Goal: Information Seeking & Learning: Learn about a topic

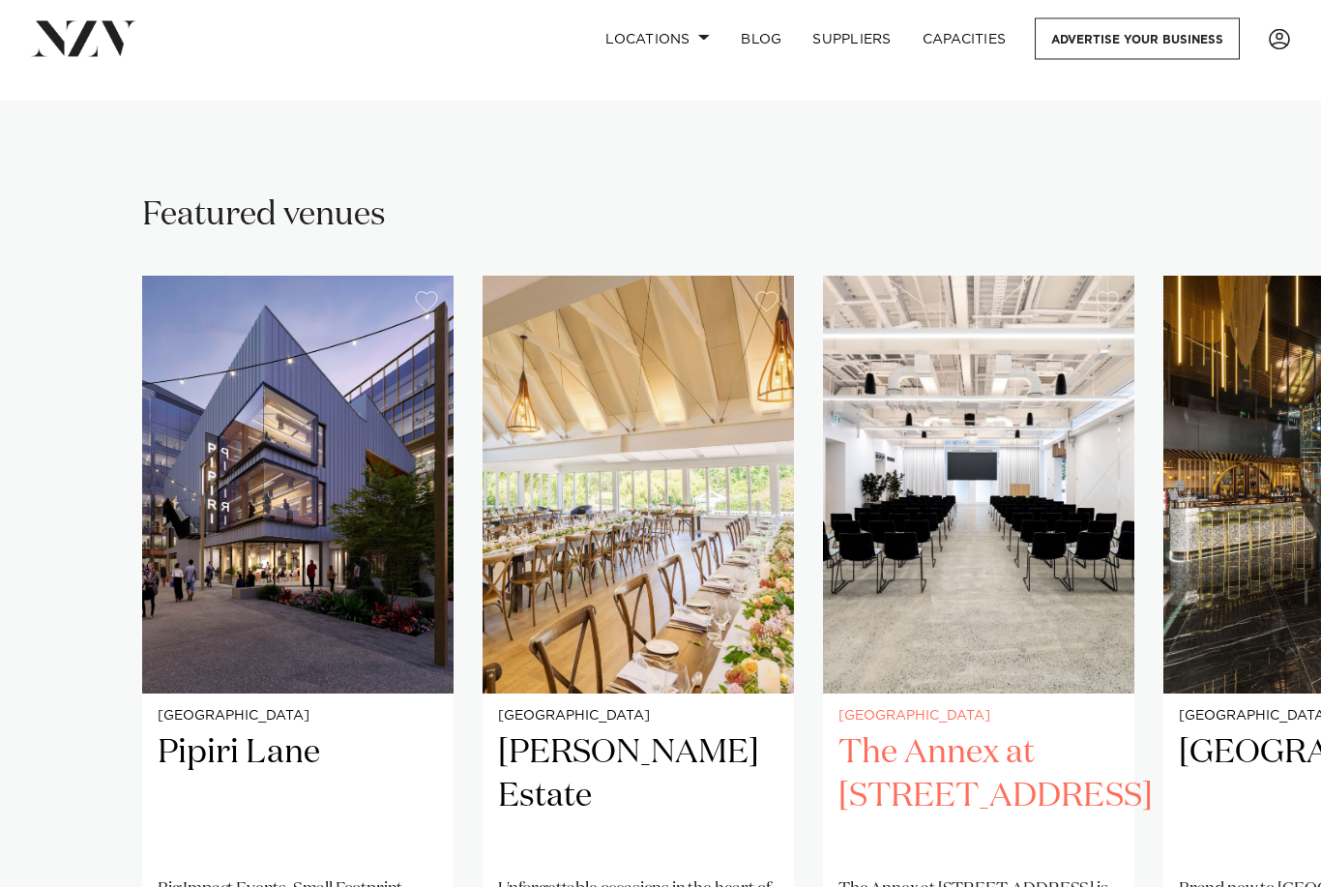
scroll to position [1143, 0]
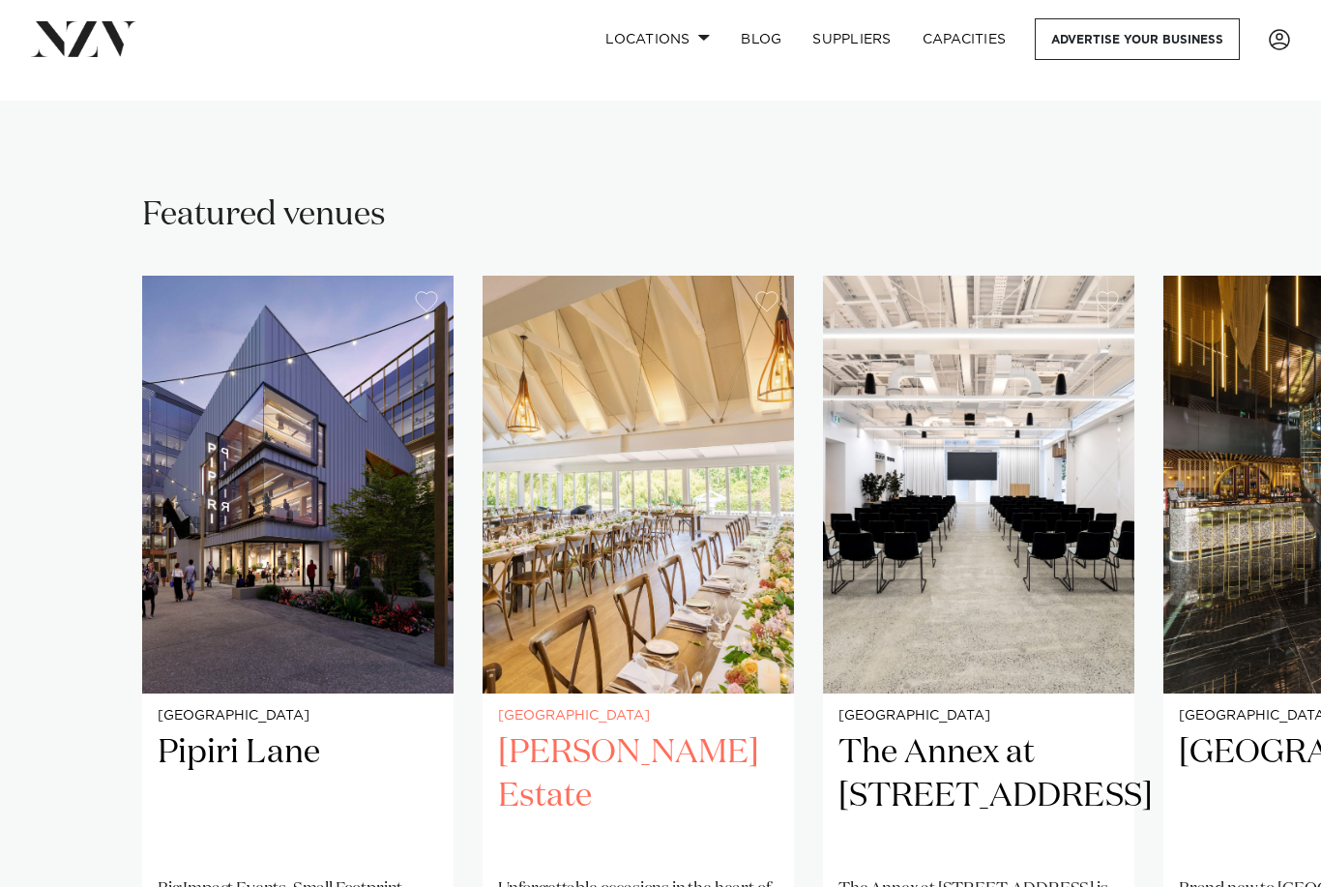
click at [339, 550] on img "1 / 30" at bounding box center [297, 485] width 311 height 418
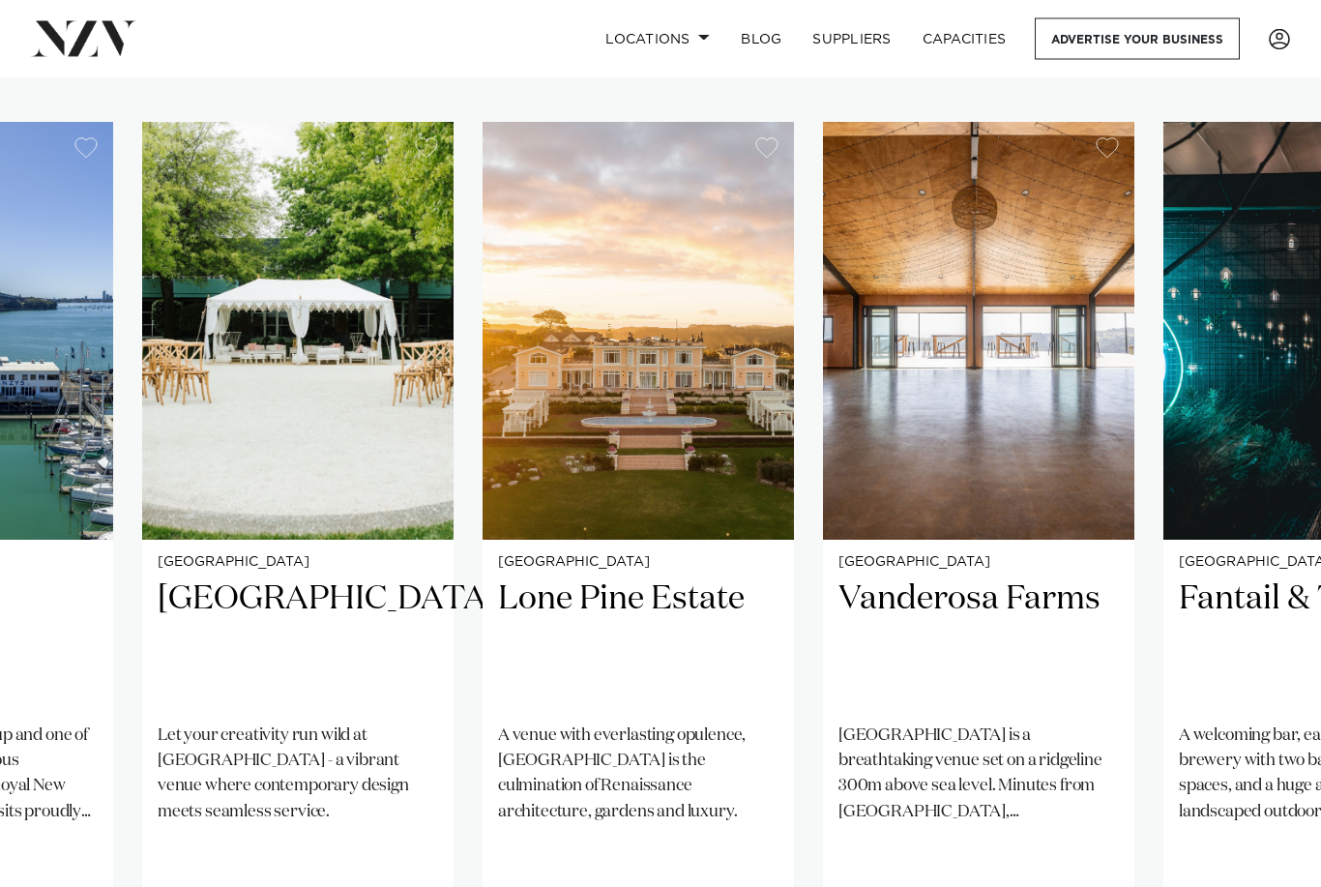
scroll to position [1297, 0]
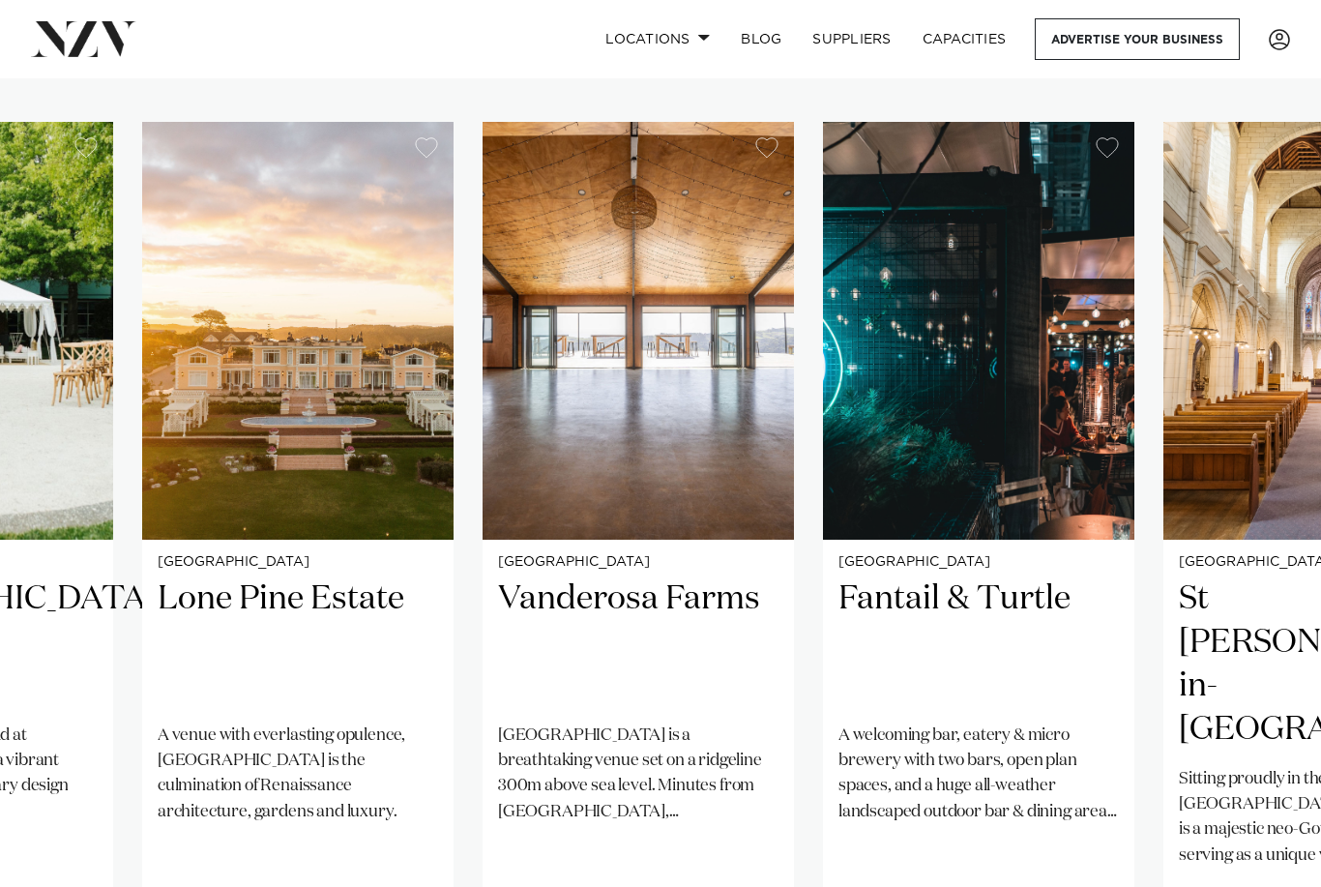
click at [677, 577] on h2 "Vanderosa Farms" at bounding box center [638, 642] width 280 height 131
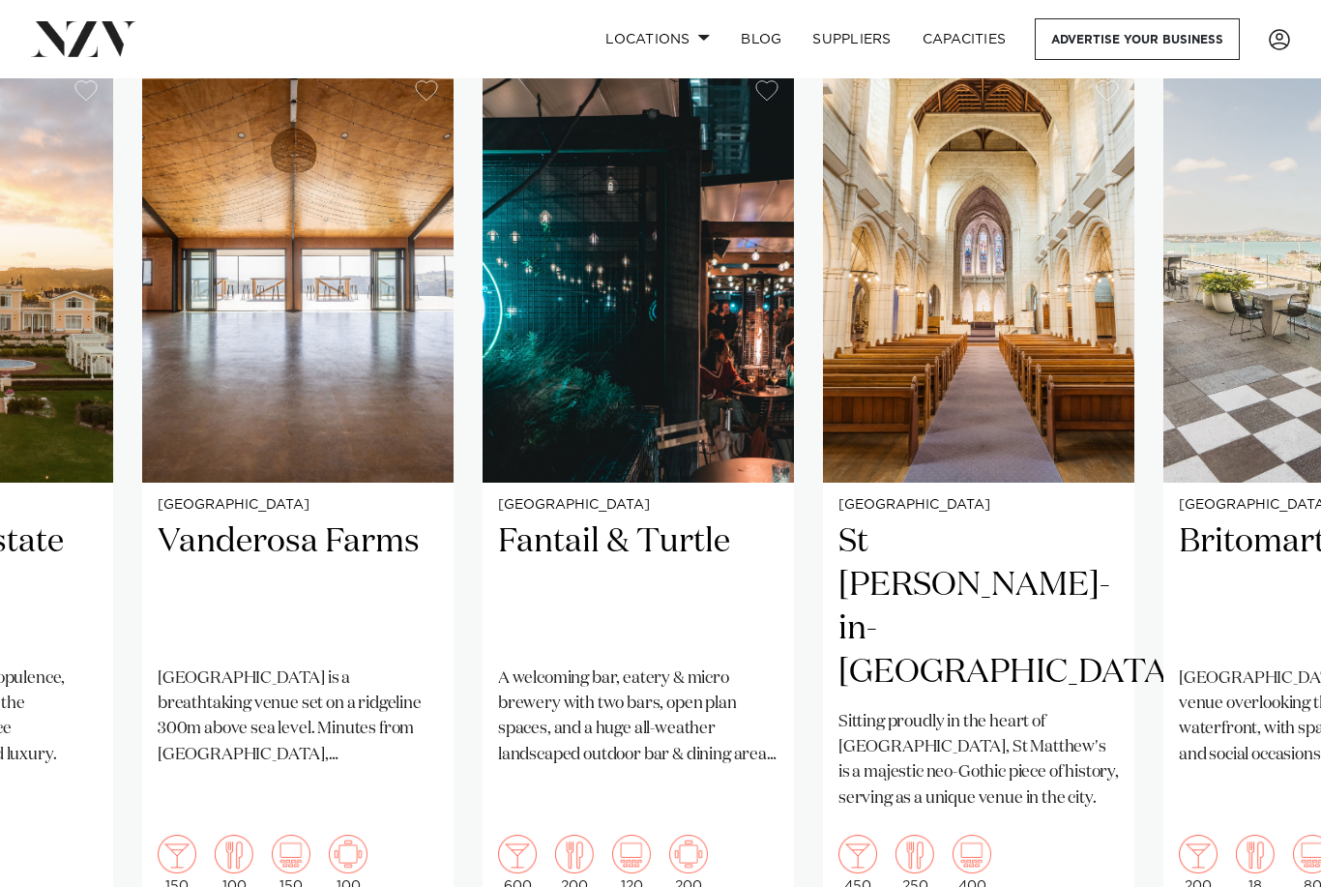
scroll to position [1352, 0]
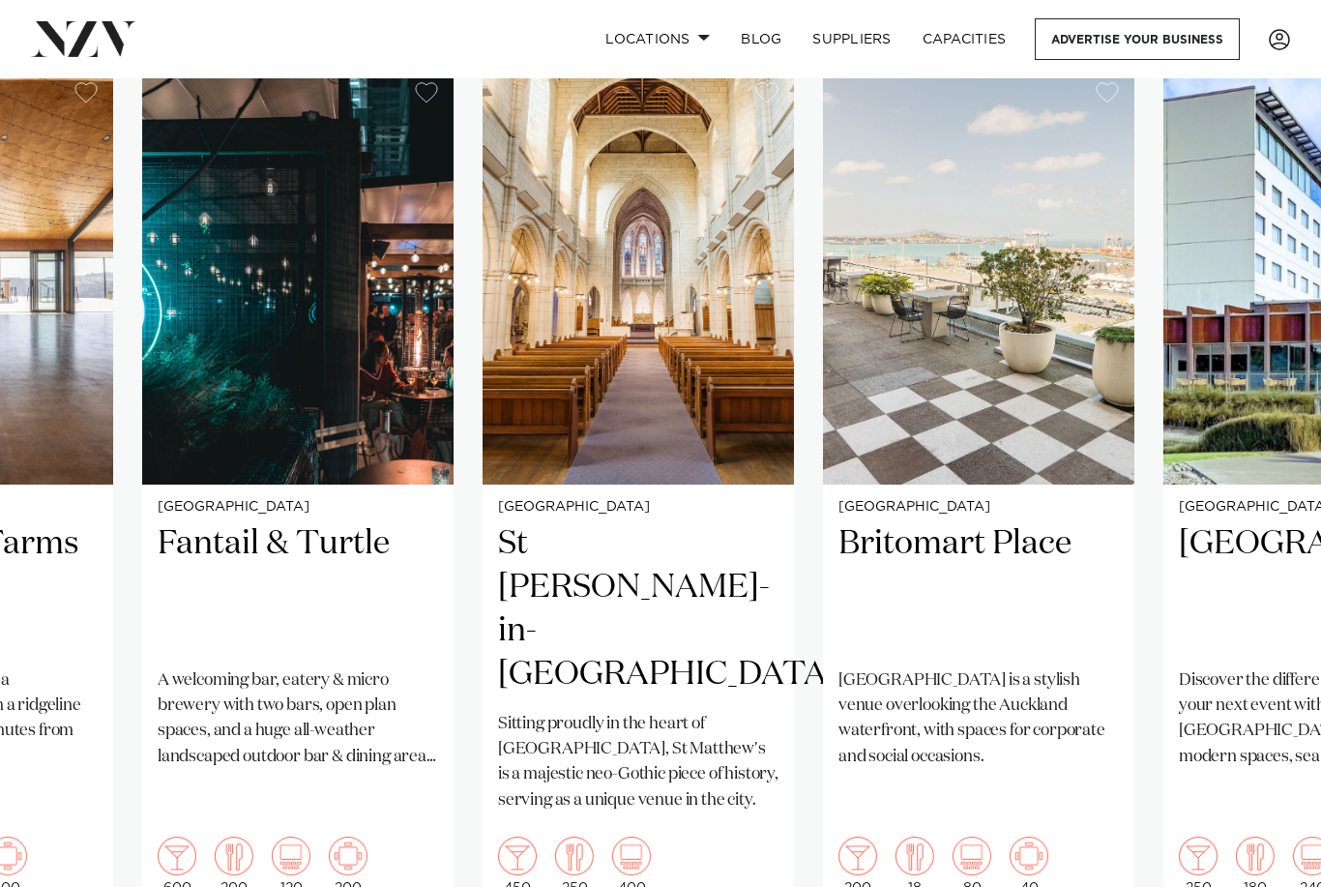
click at [709, 599] on div "Auckland St Matthew-in-the-City Sitting proudly in the heart of Auckland, St Ma…" at bounding box center [638, 698] width 311 height 426
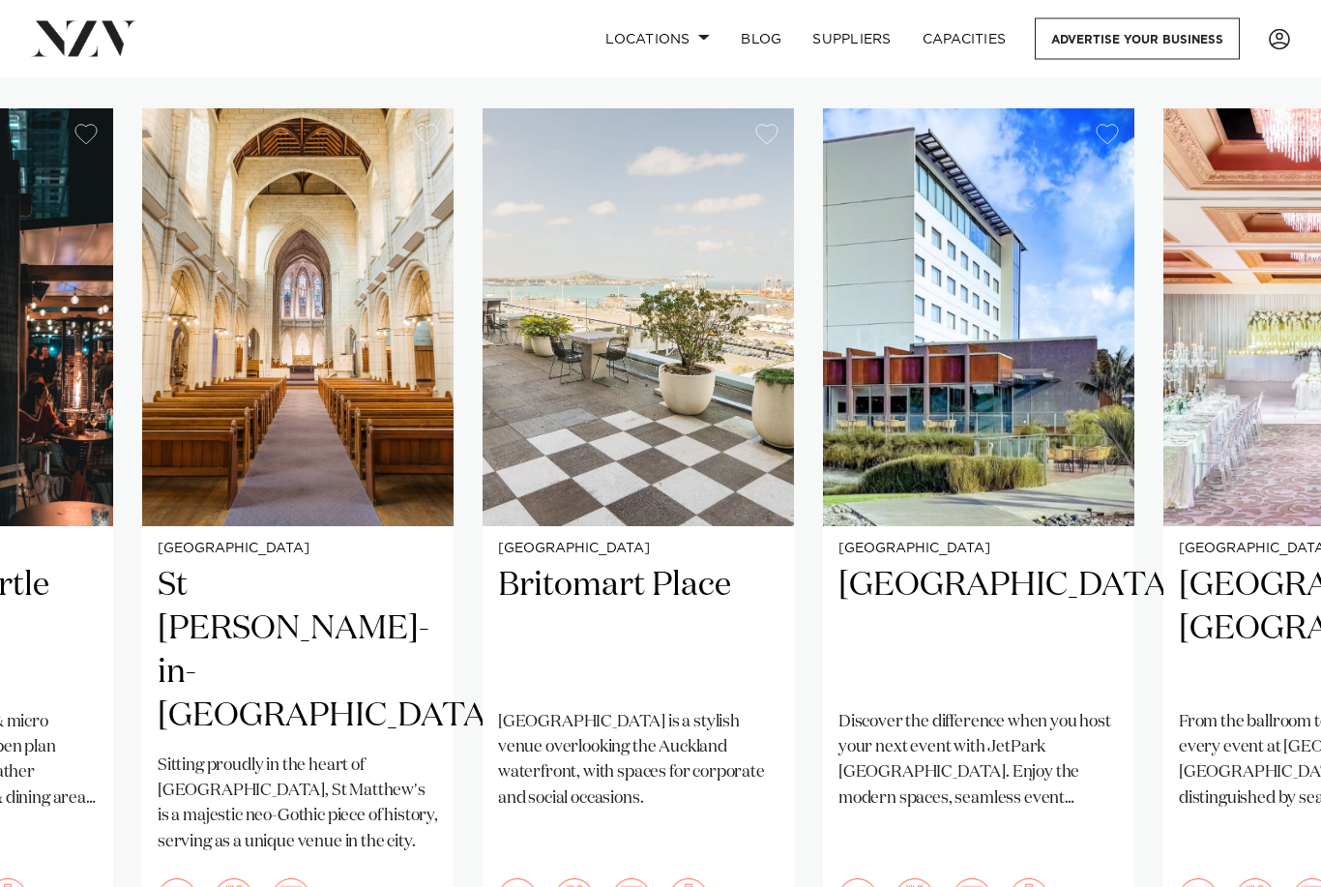
scroll to position [1314, 0]
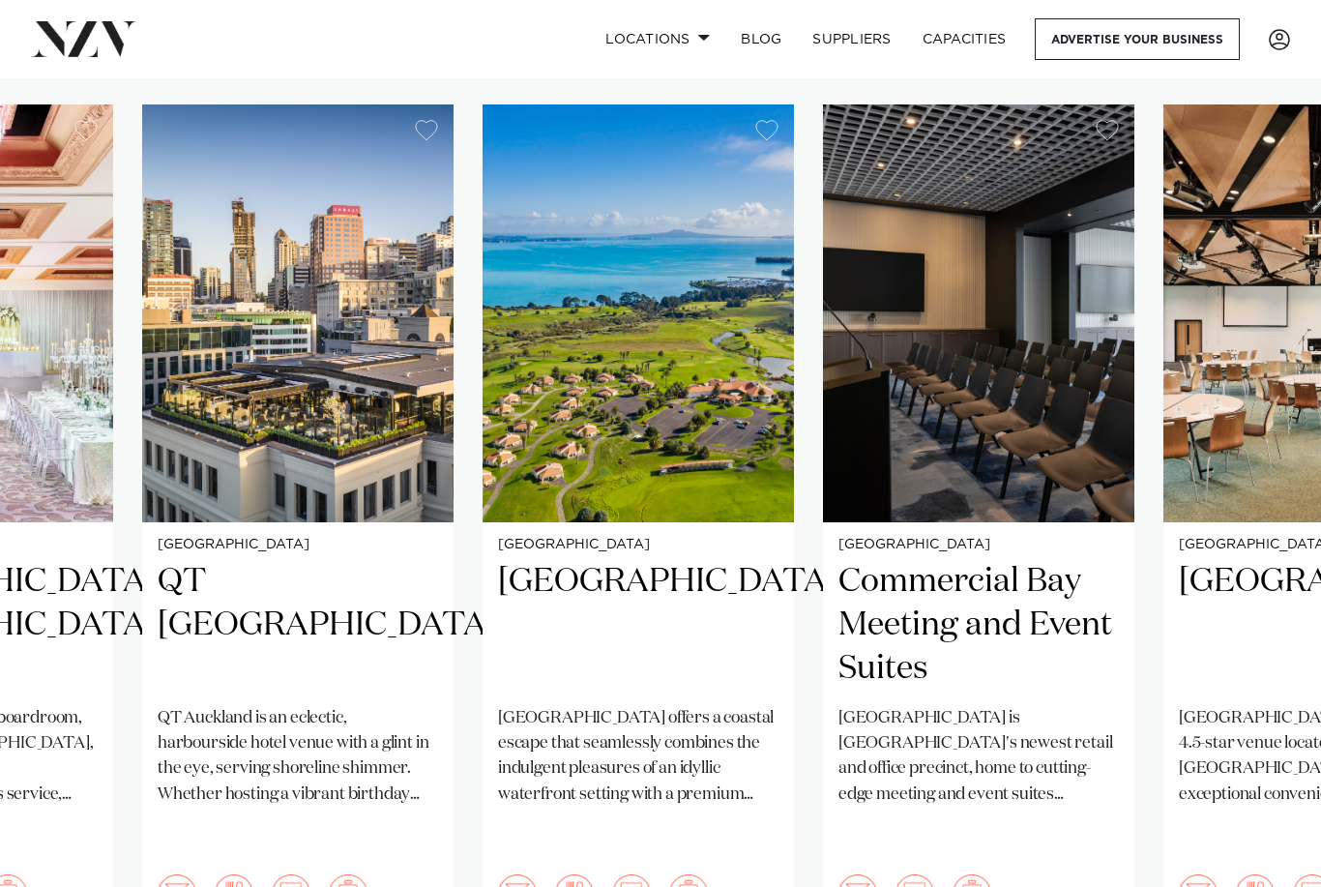
click at [330, 636] on div "Auckland QT Auckland QT Auckland is an eclectic, harbourside hotel venue with a…" at bounding box center [297, 735] width 311 height 426
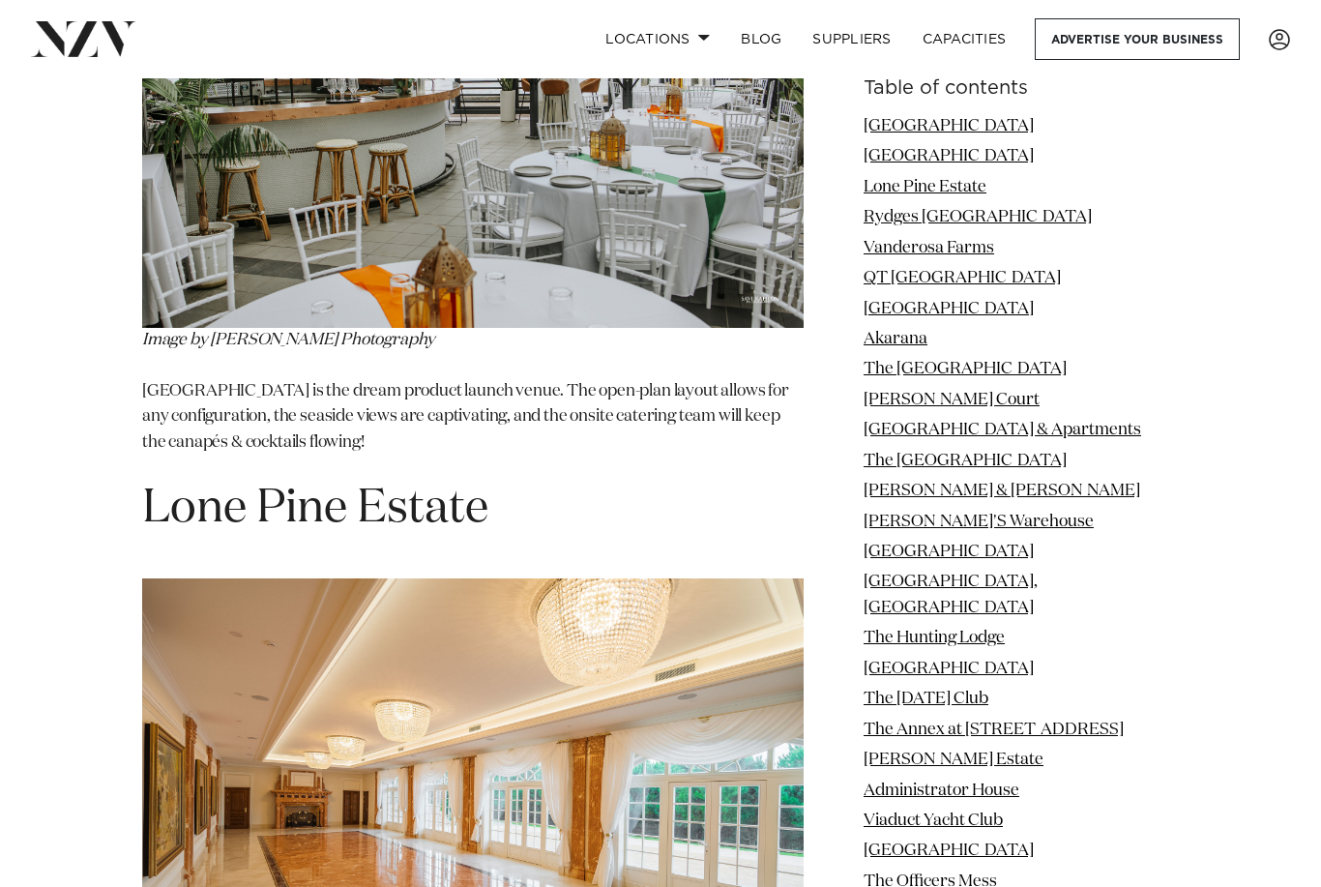
scroll to position [3493, 0]
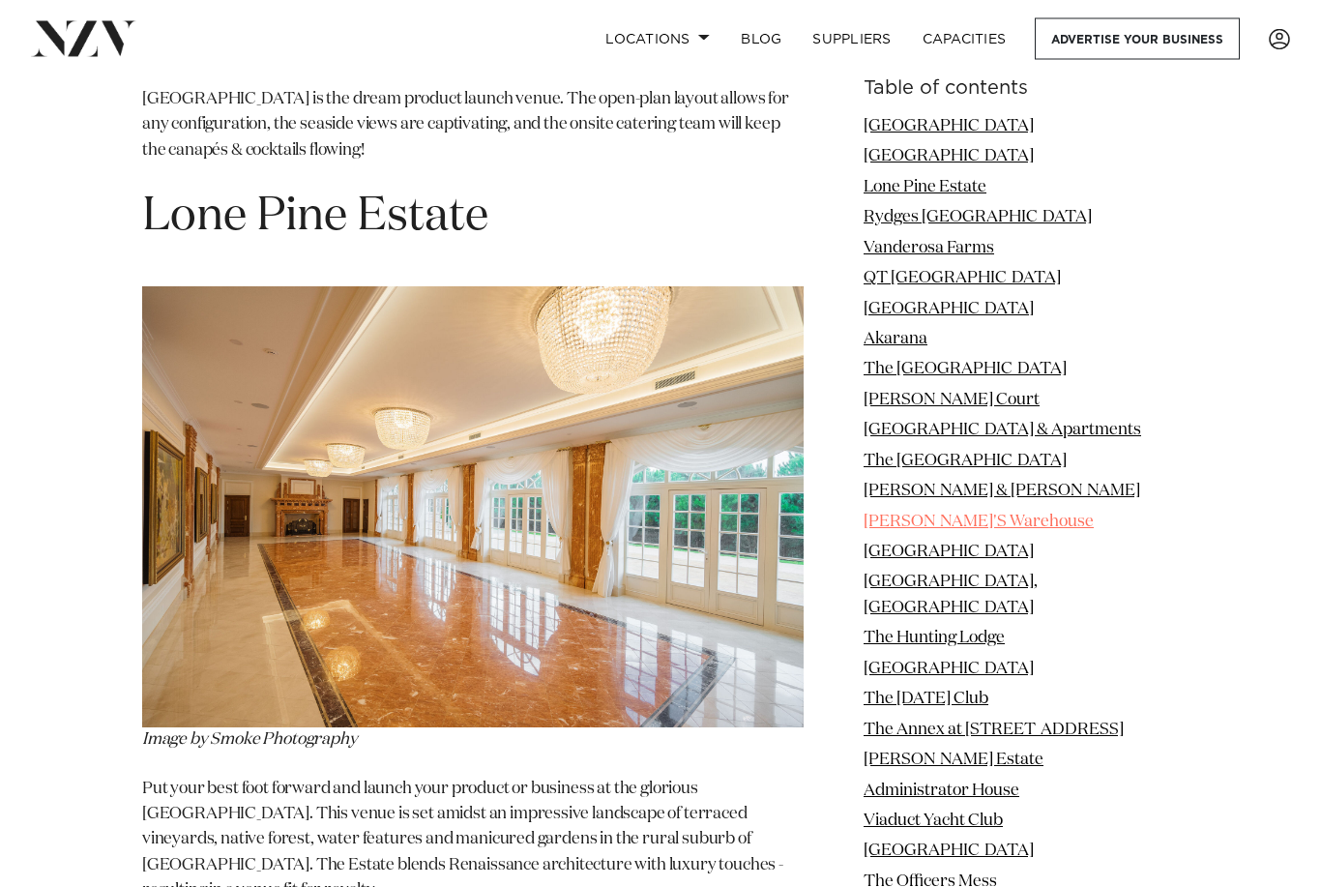
click at [1013, 518] on link "BRAD'S Warehouse" at bounding box center [979, 522] width 230 height 16
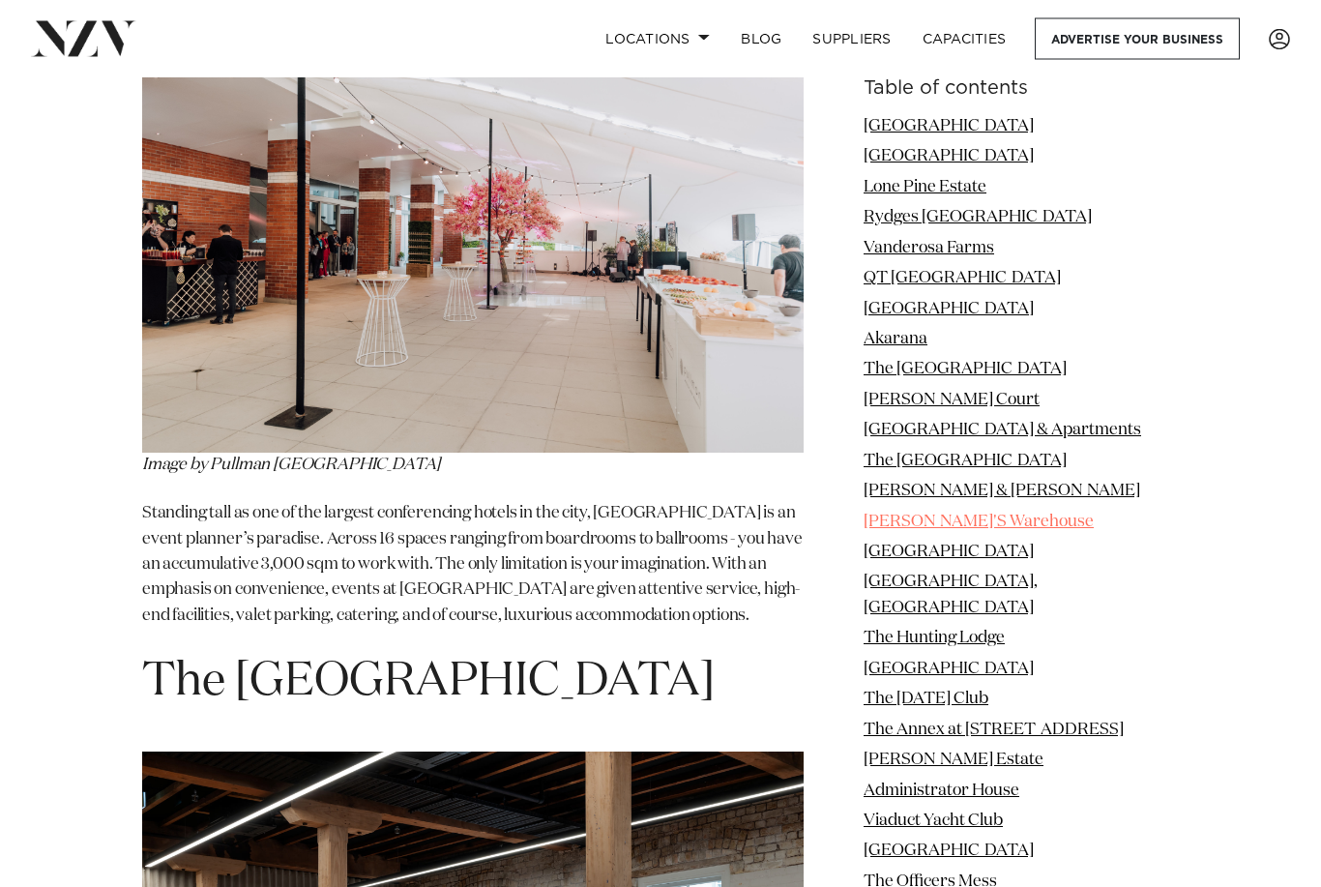
scroll to position [9955, 0]
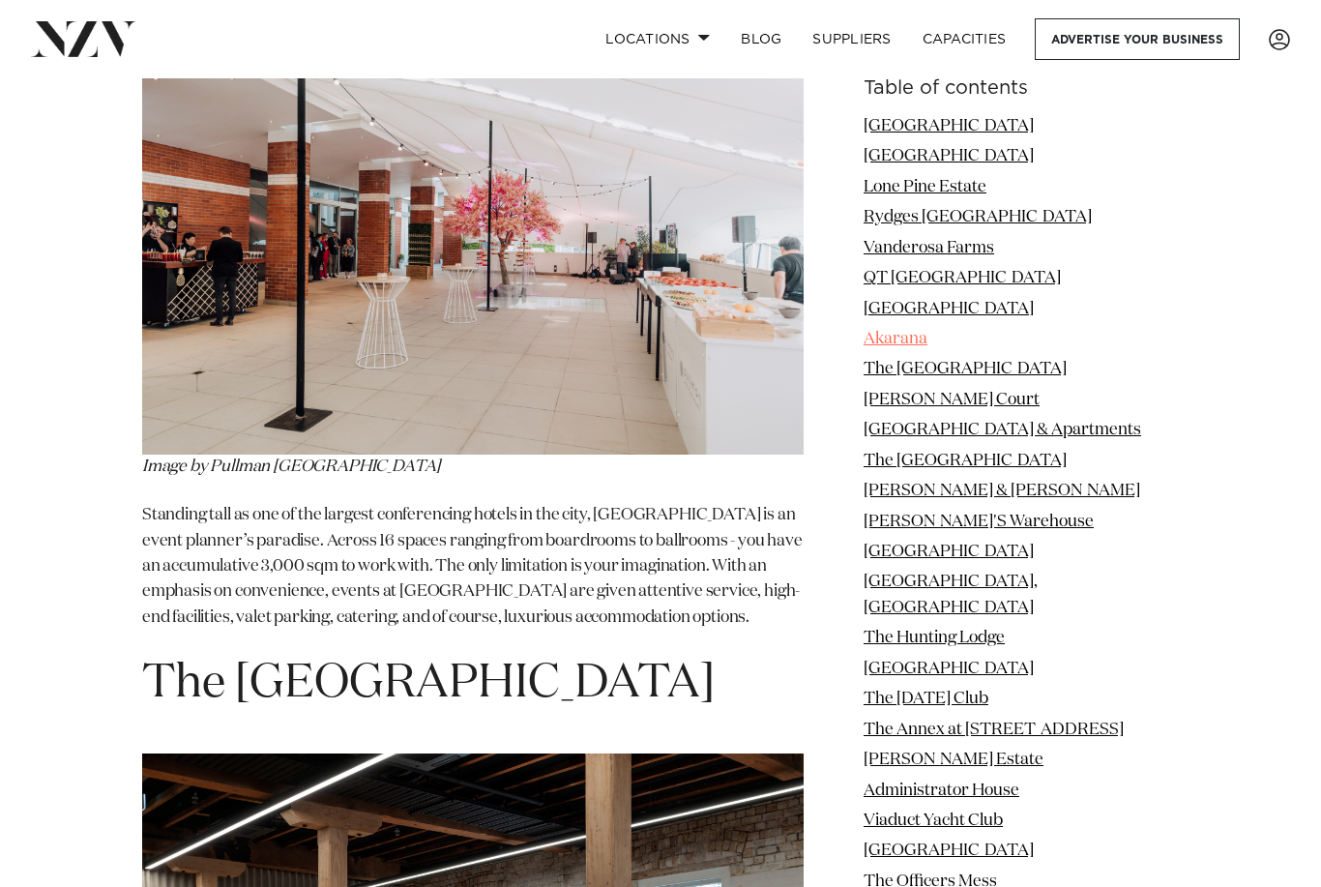
click at [928, 331] on link "Akarana" at bounding box center [896, 339] width 64 height 16
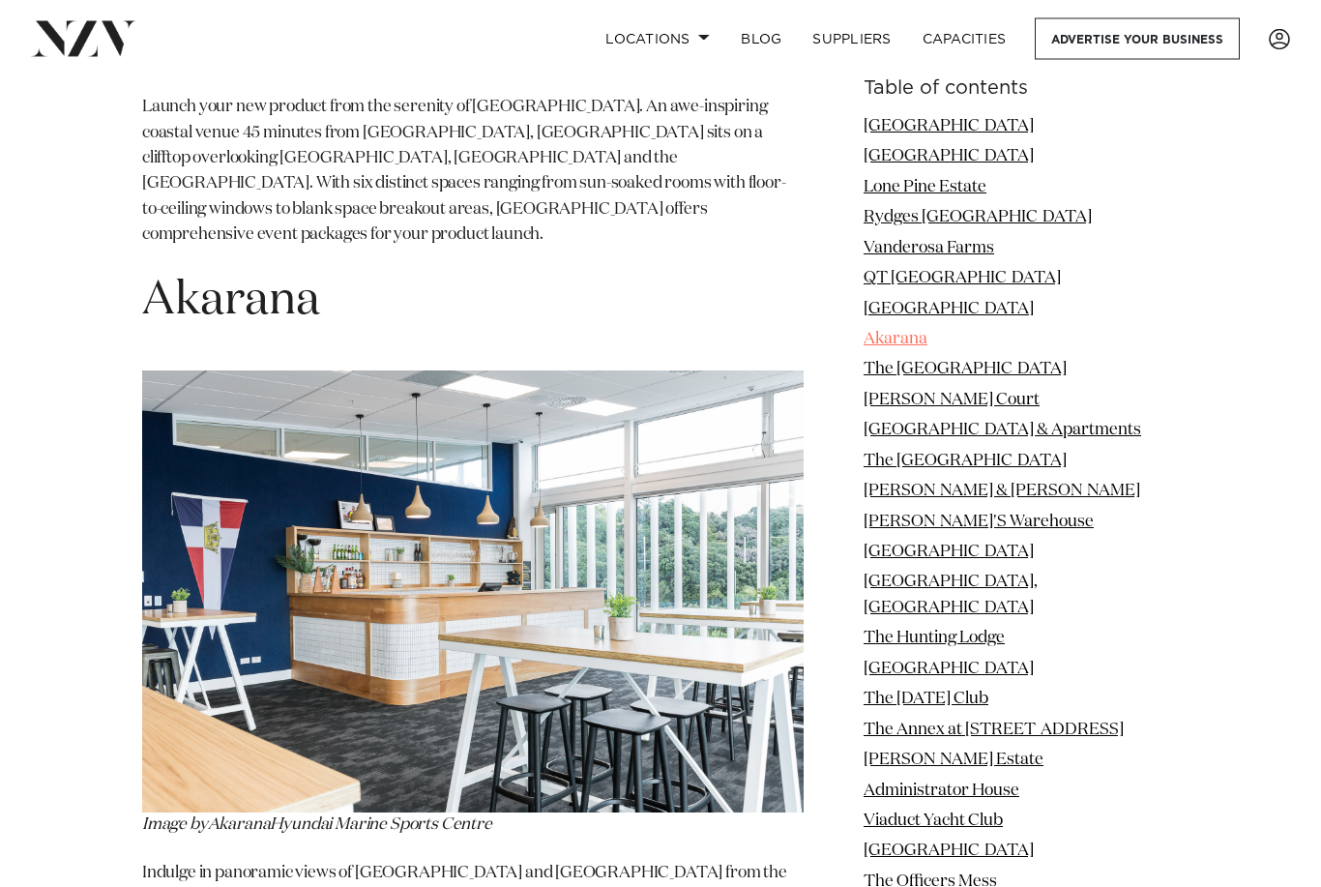
scroll to position [6918, 0]
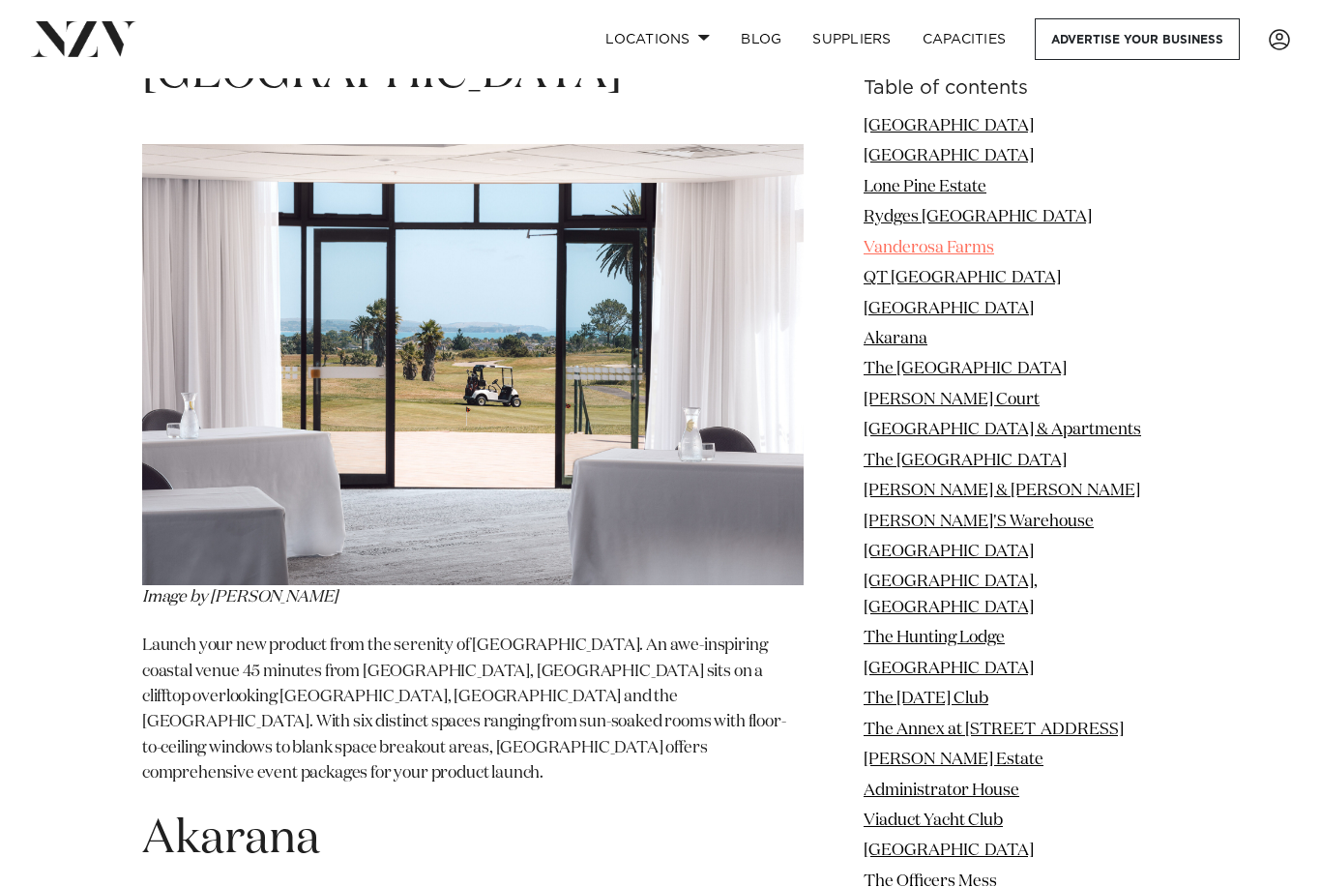
click at [954, 256] on link "Vanderosa Farms" at bounding box center [929, 248] width 131 height 16
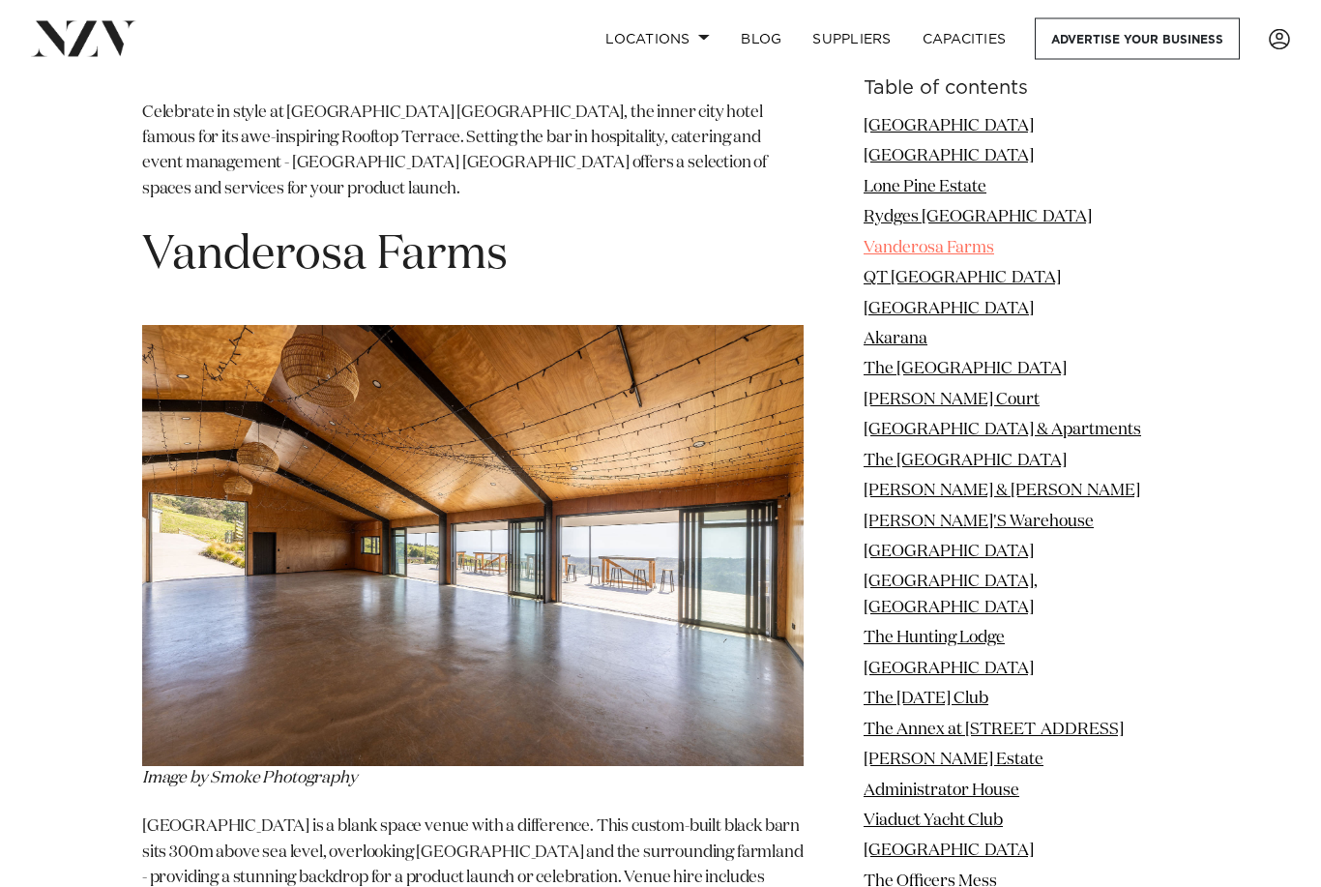
scroll to position [4704, 0]
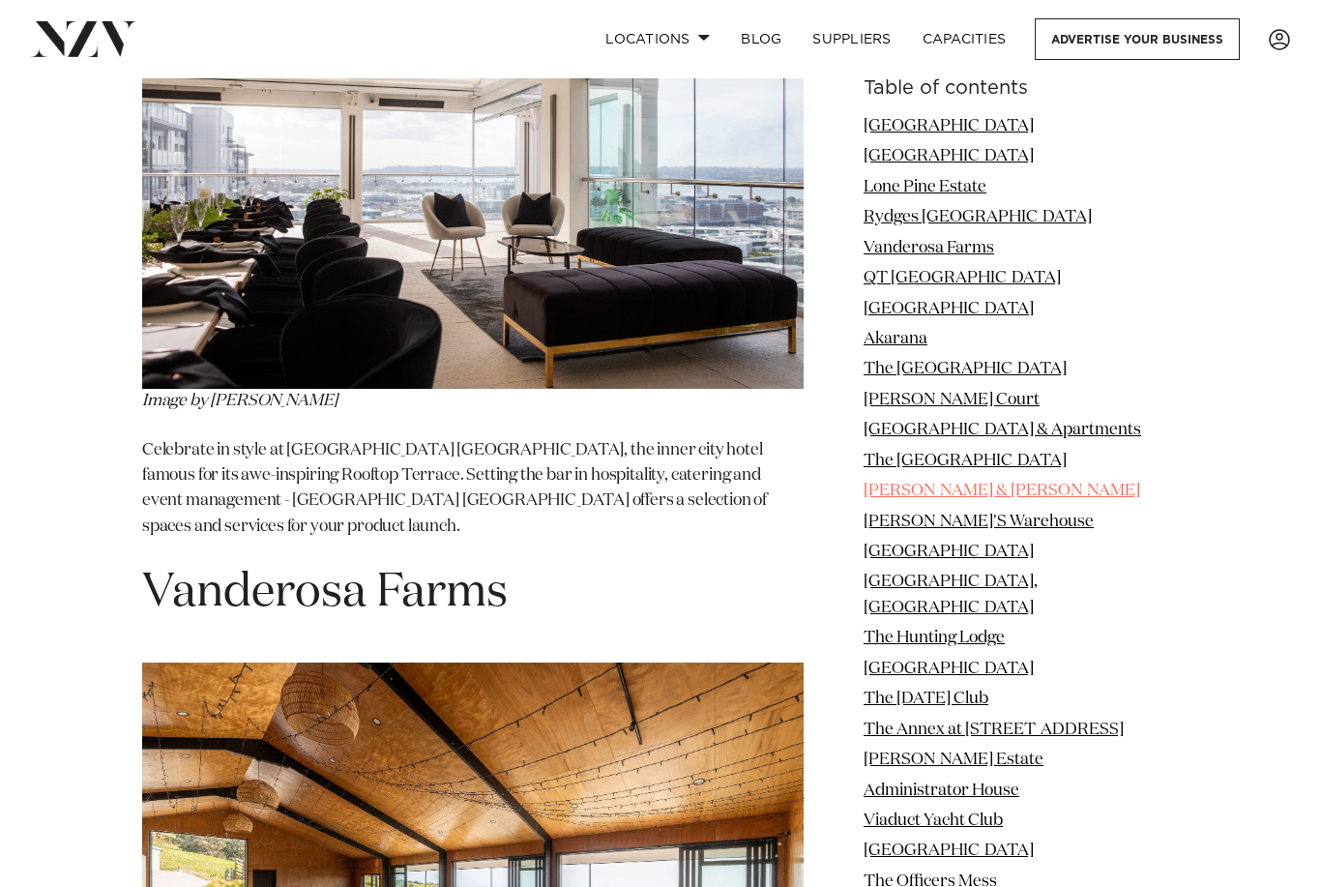
click at [999, 495] on link "Eleanor & Grace" at bounding box center [1002, 491] width 277 height 16
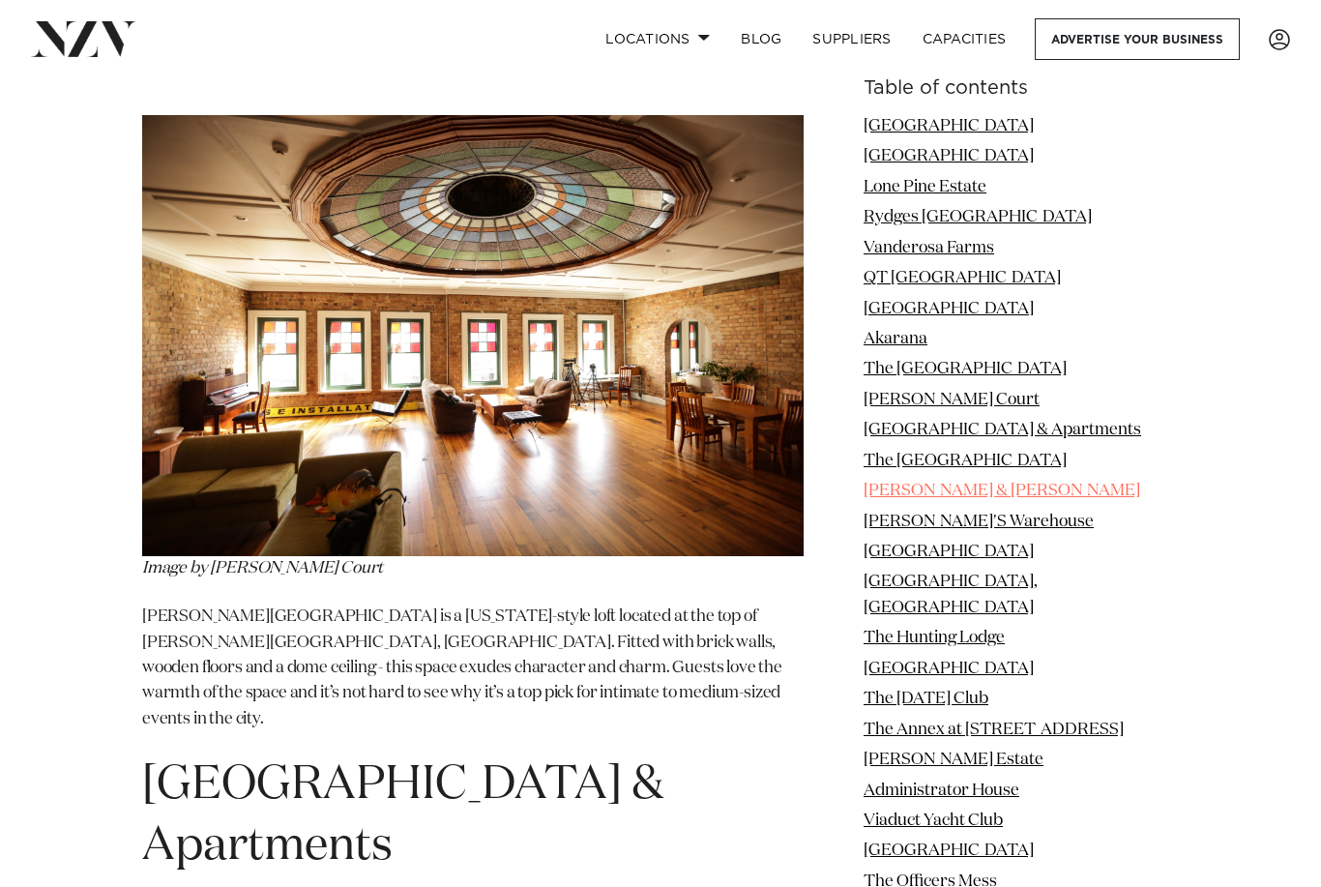
scroll to position [9804, 0]
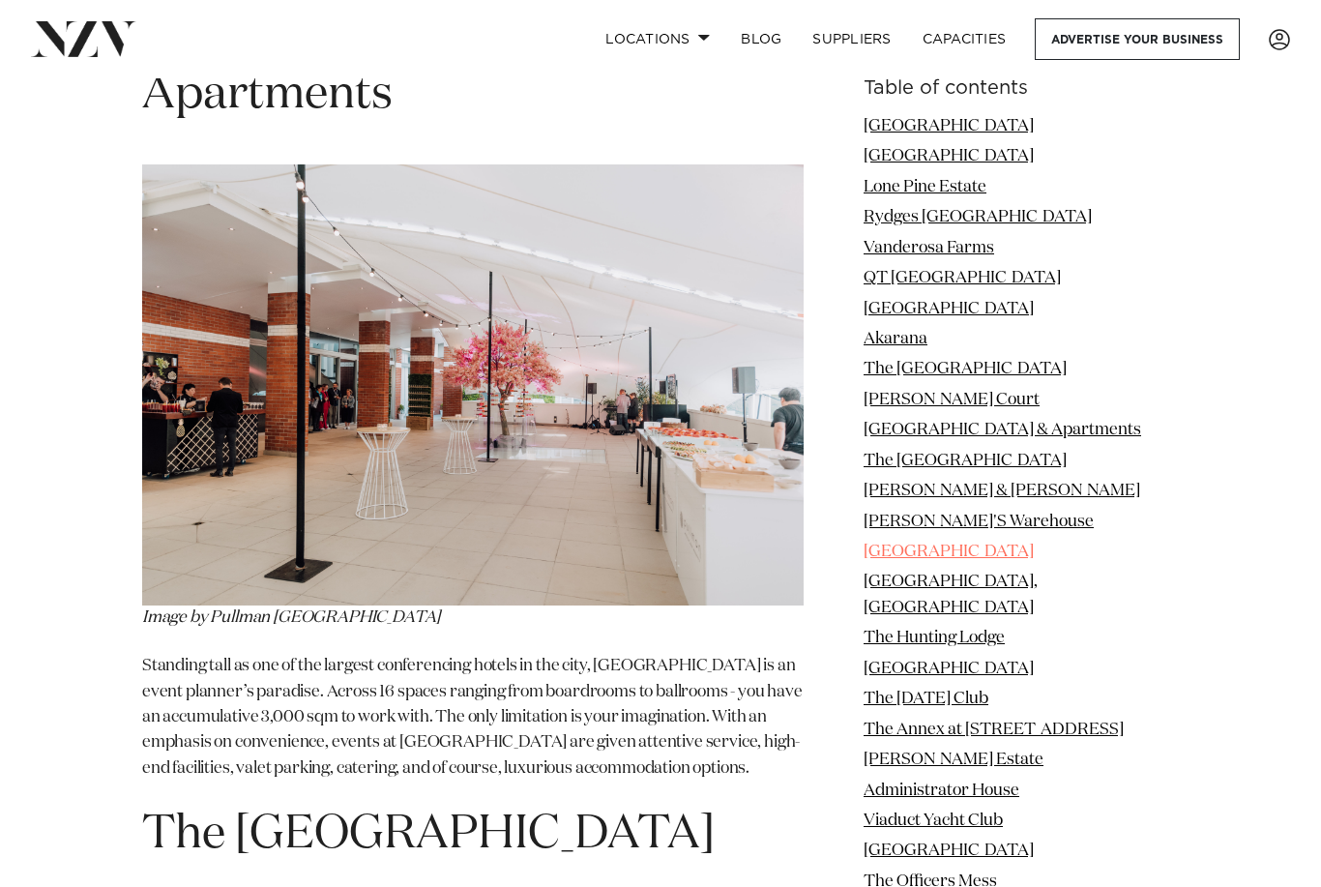
click at [1034, 550] on link "Jet Park Hotel Auckland" at bounding box center [949, 552] width 170 height 16
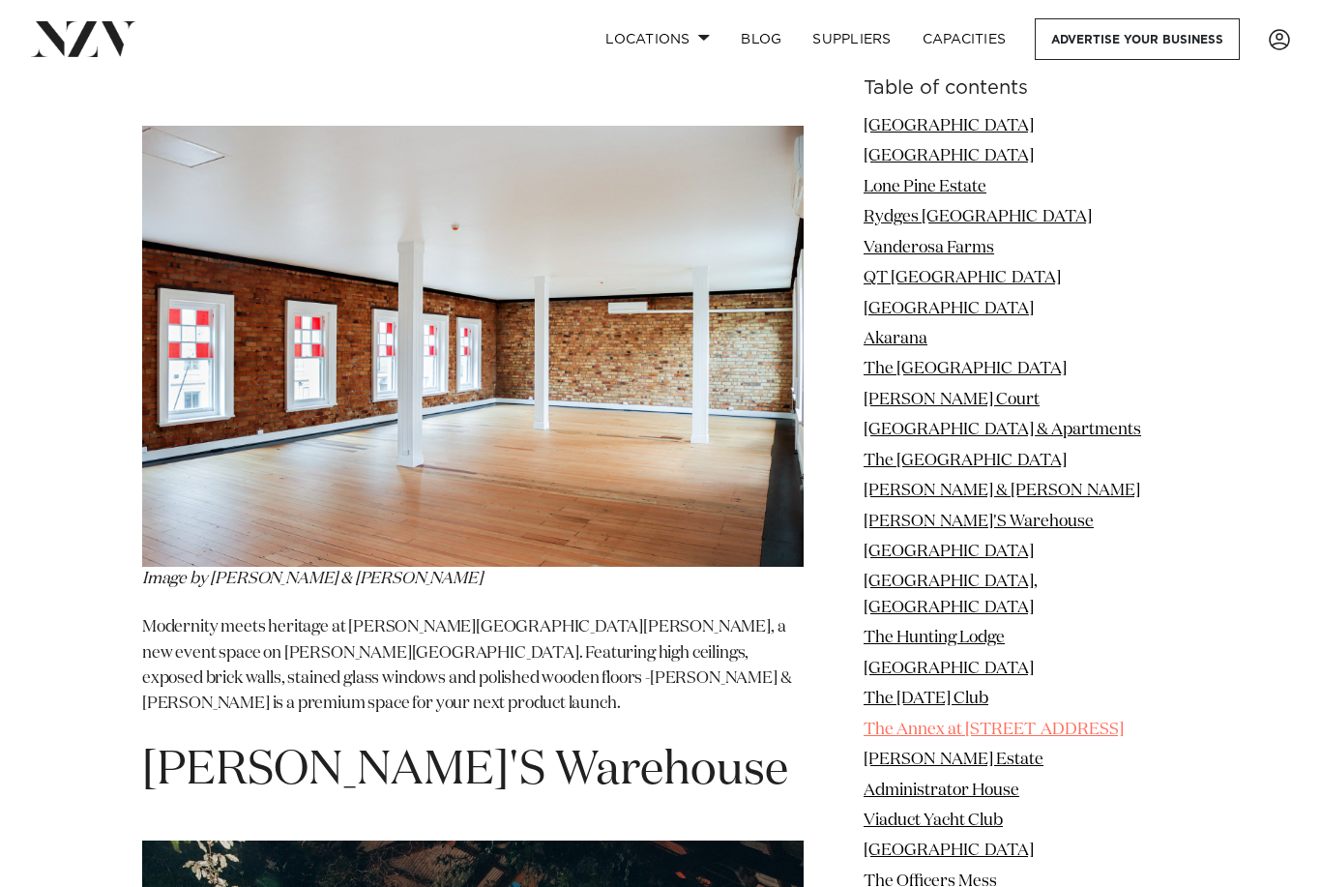
click at [1077, 722] on link "The Annex at 10 Madden Street" at bounding box center [994, 730] width 260 height 16
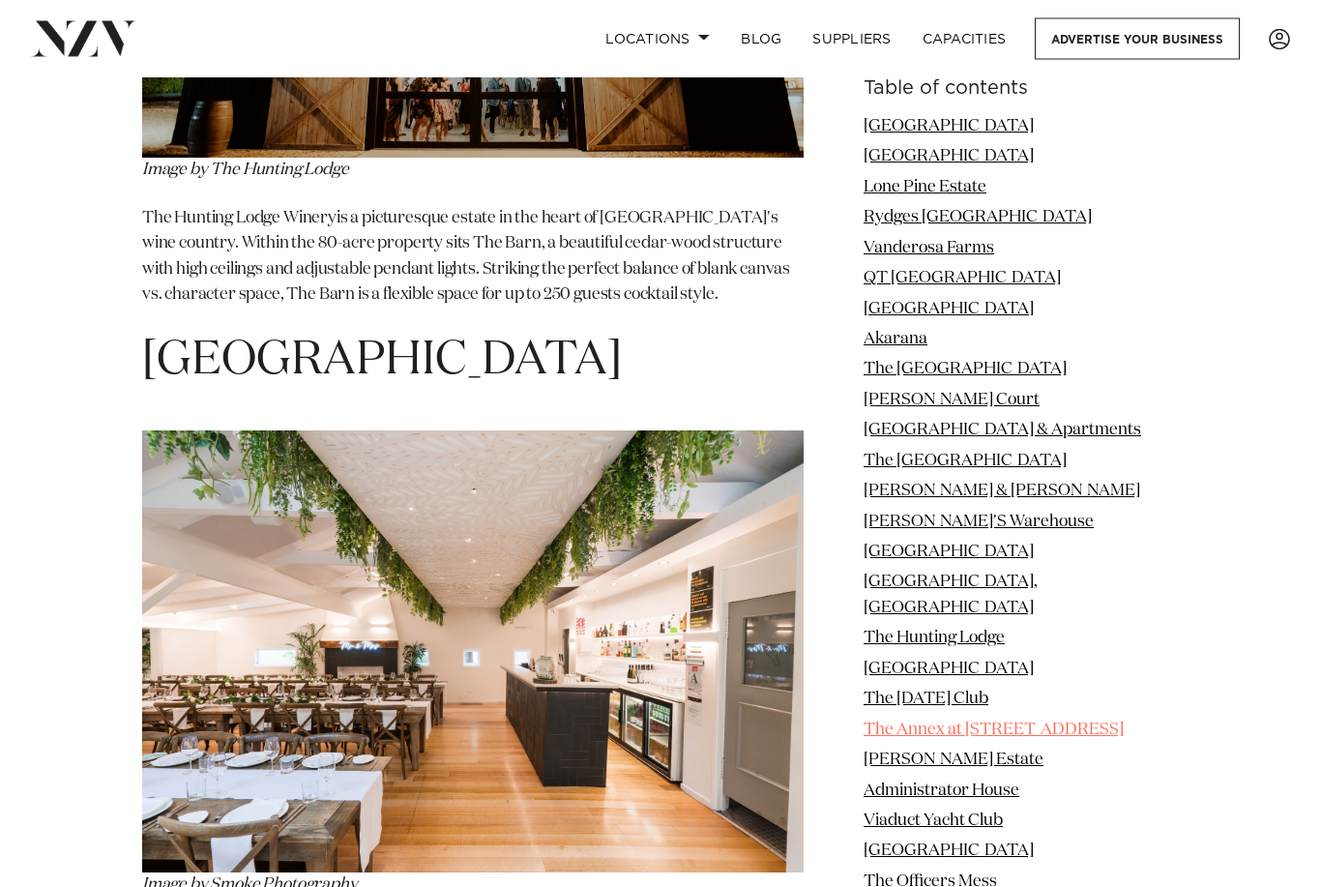
scroll to position [14768, 0]
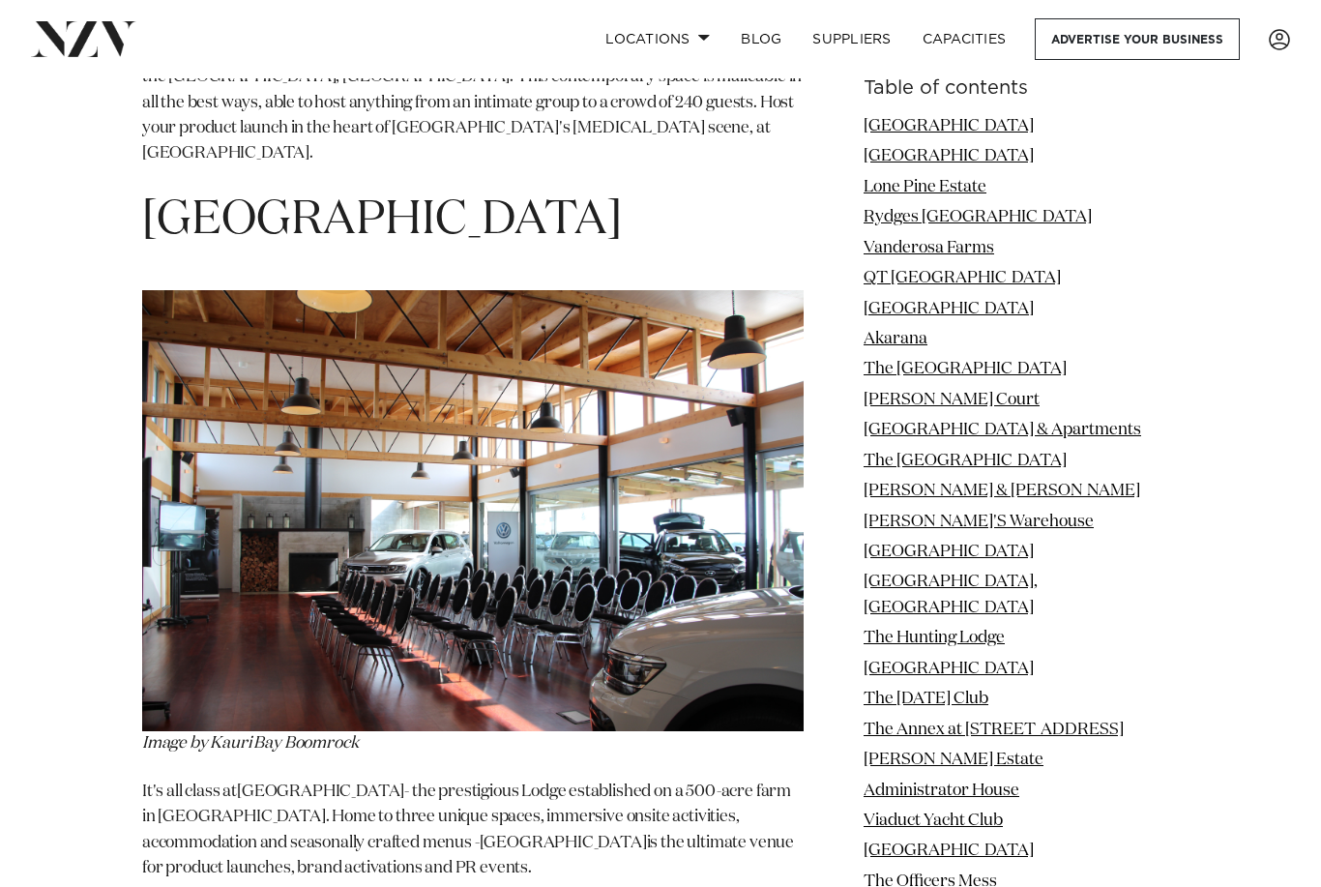
scroll to position [19280, 0]
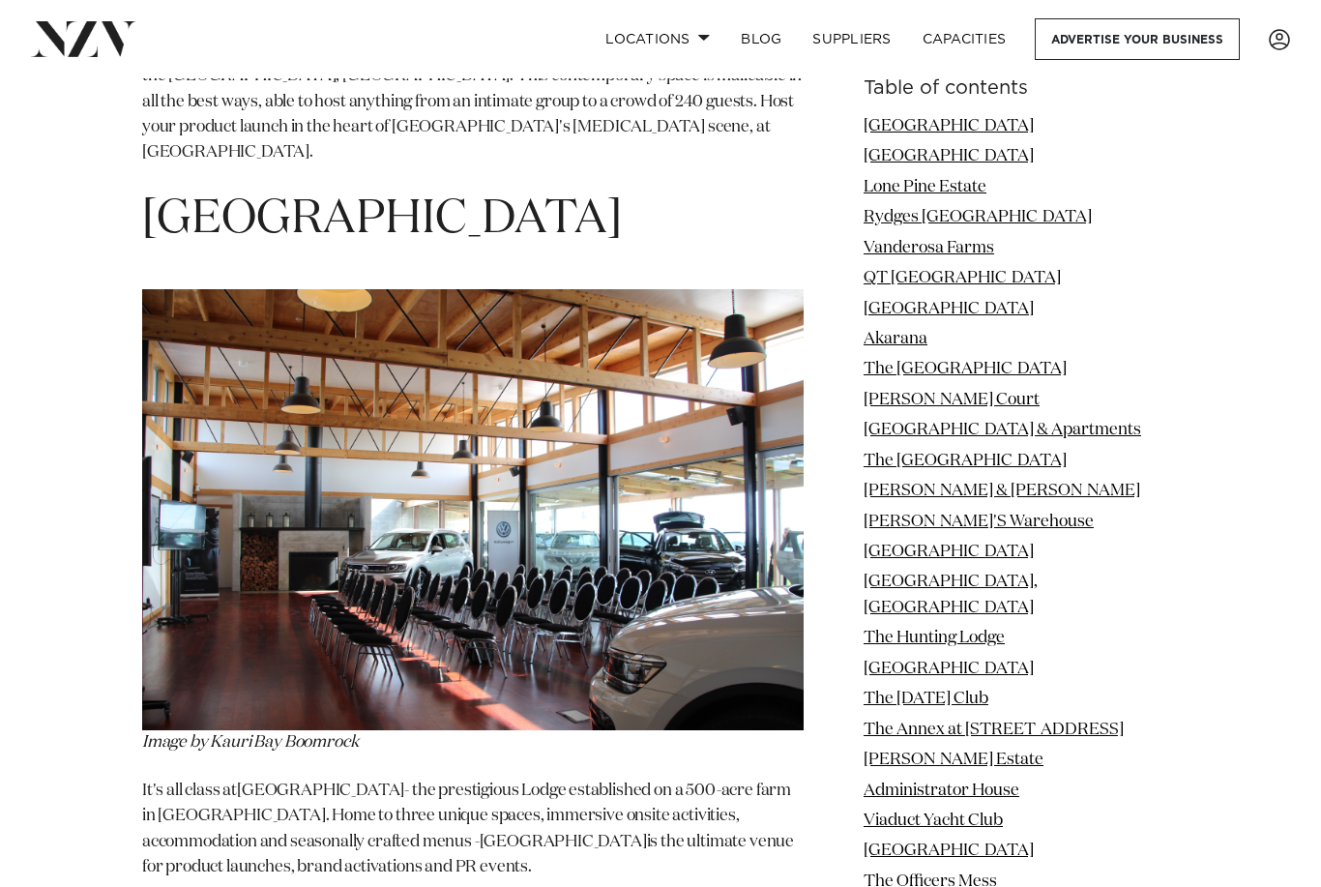
click at [1069, 626] on li "The Hunting Lodge" at bounding box center [1021, 638] width 315 height 25
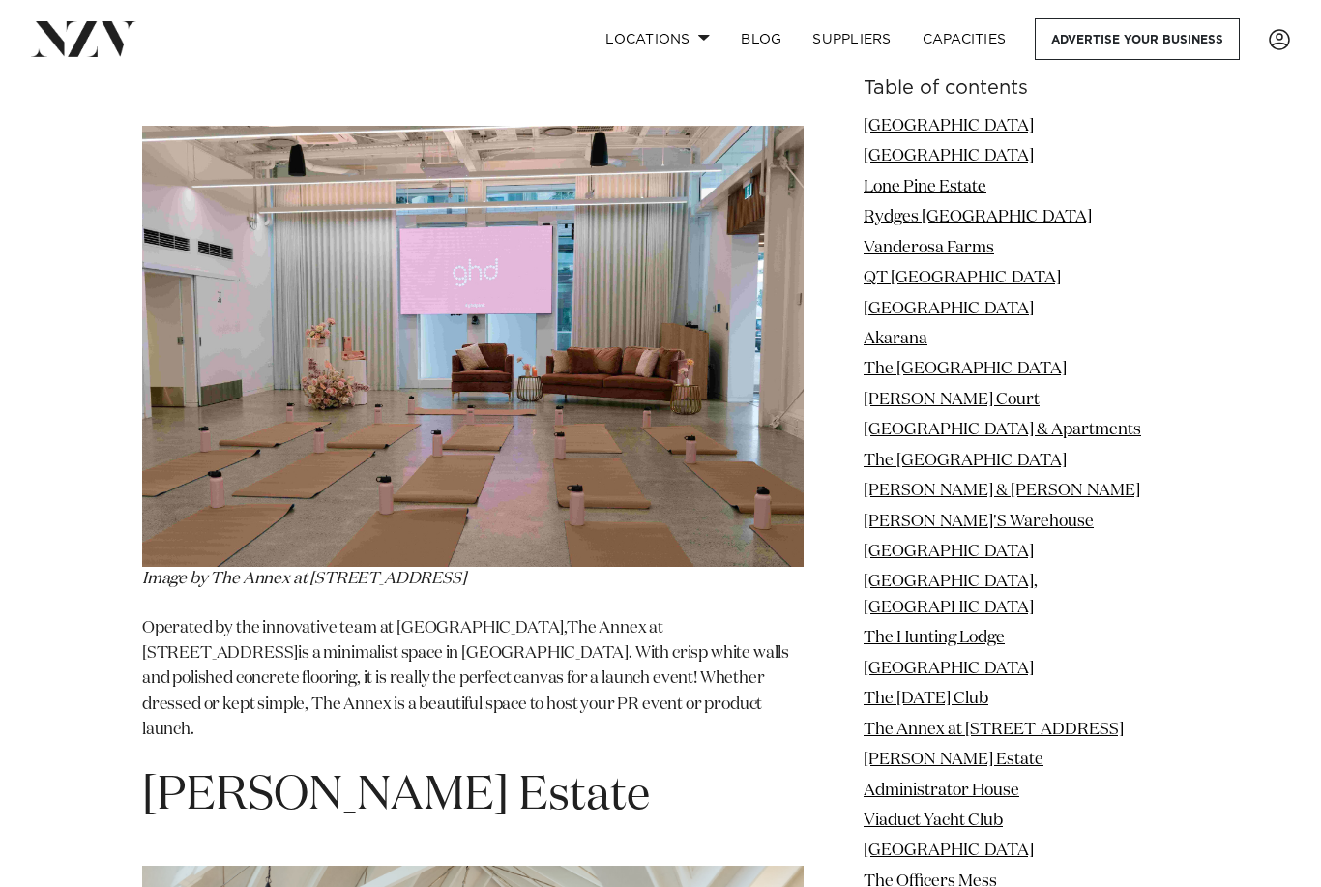
scroll to position [16562, 0]
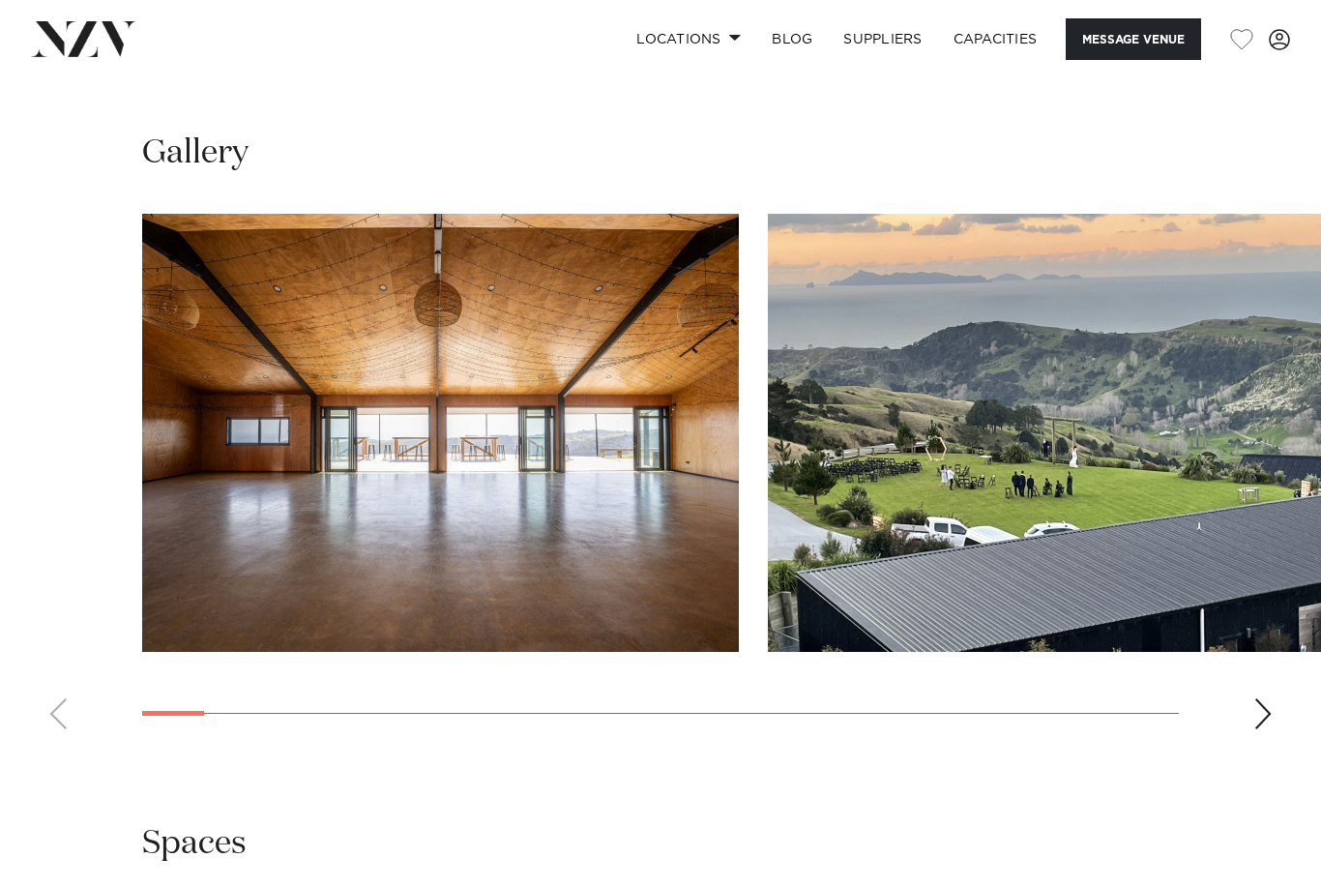
scroll to position [1767, 0]
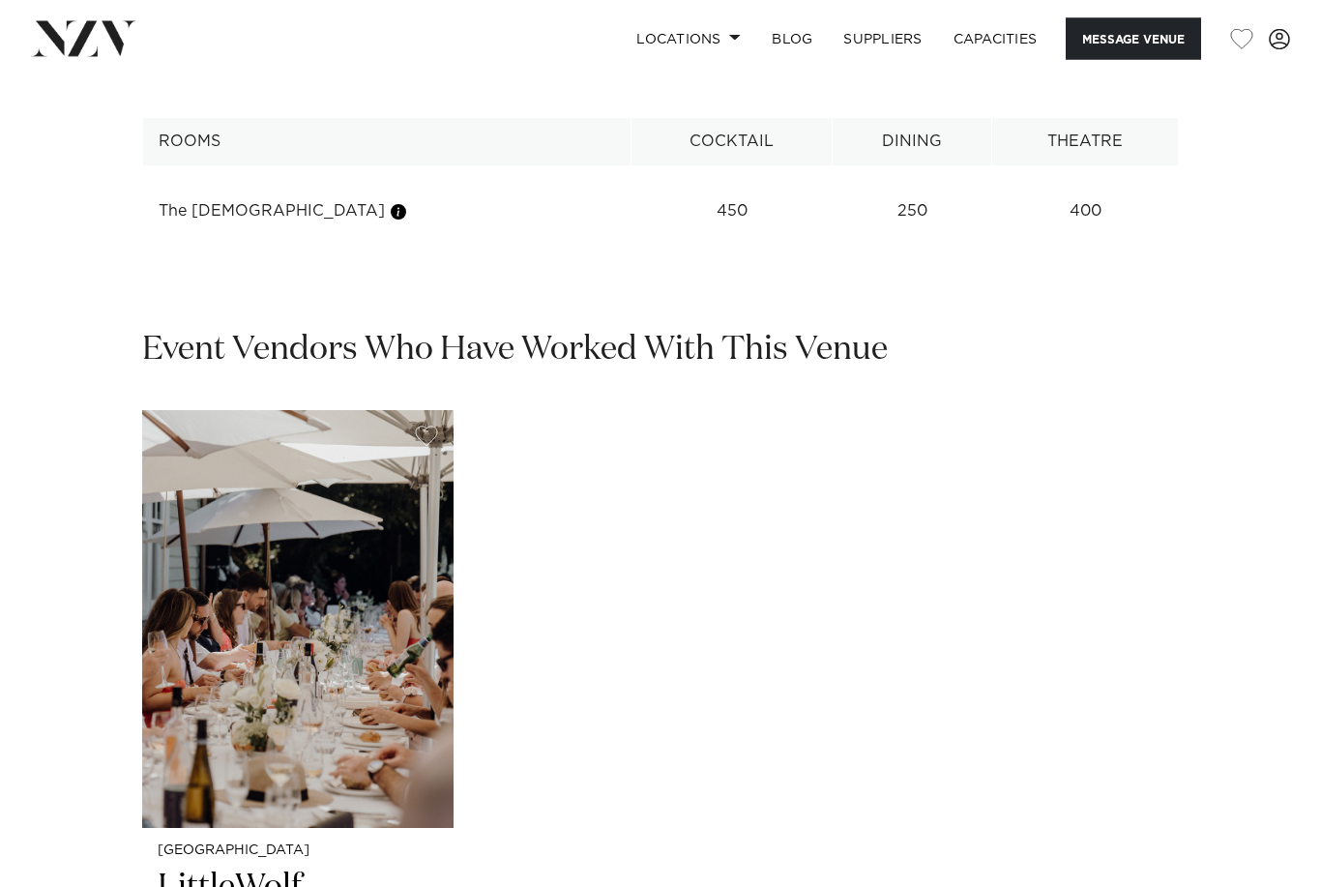
scroll to position [2509, 0]
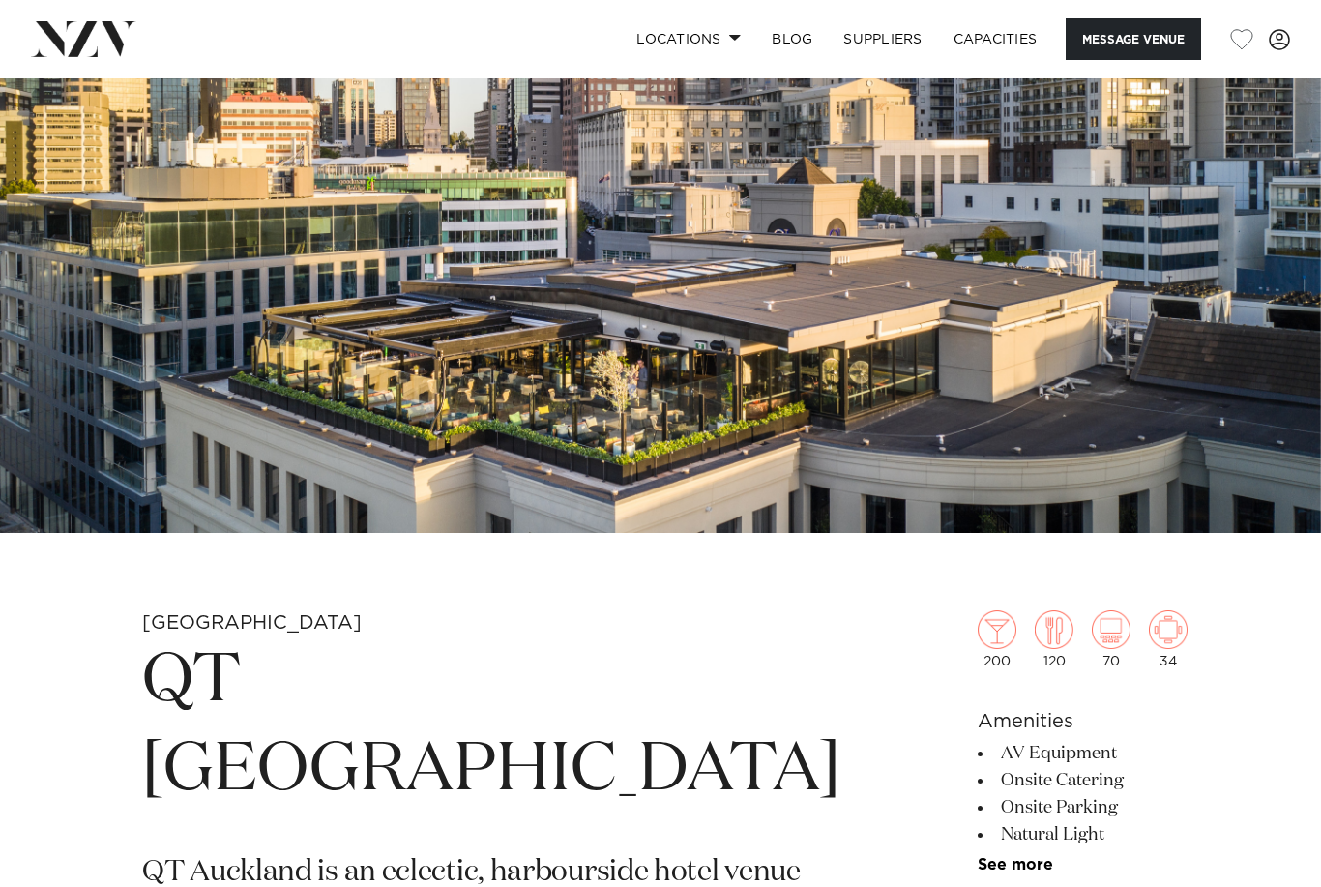
scroll to position [103, 0]
